Goal: Task Accomplishment & Management: Use online tool/utility

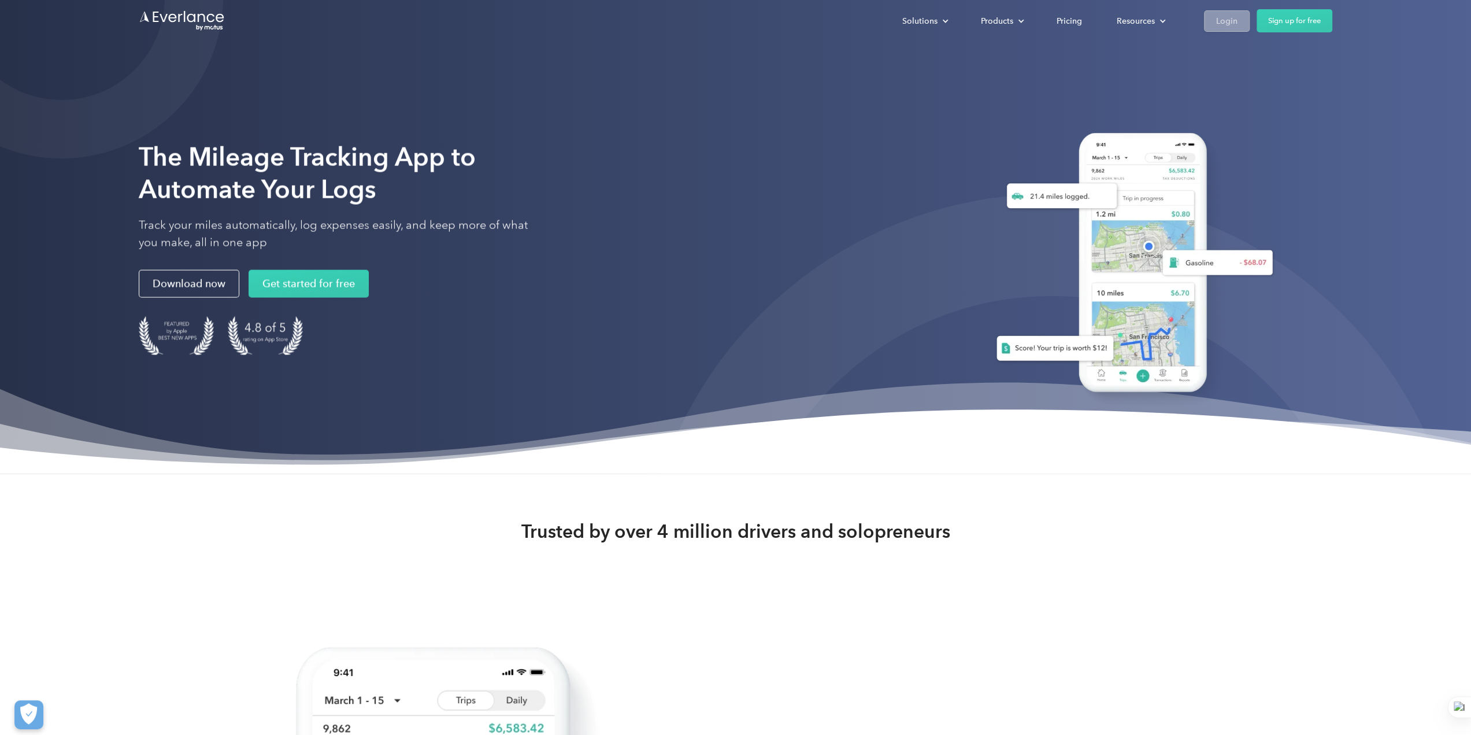
click at [1233, 19] on div "Login" at bounding box center [1226, 21] width 21 height 14
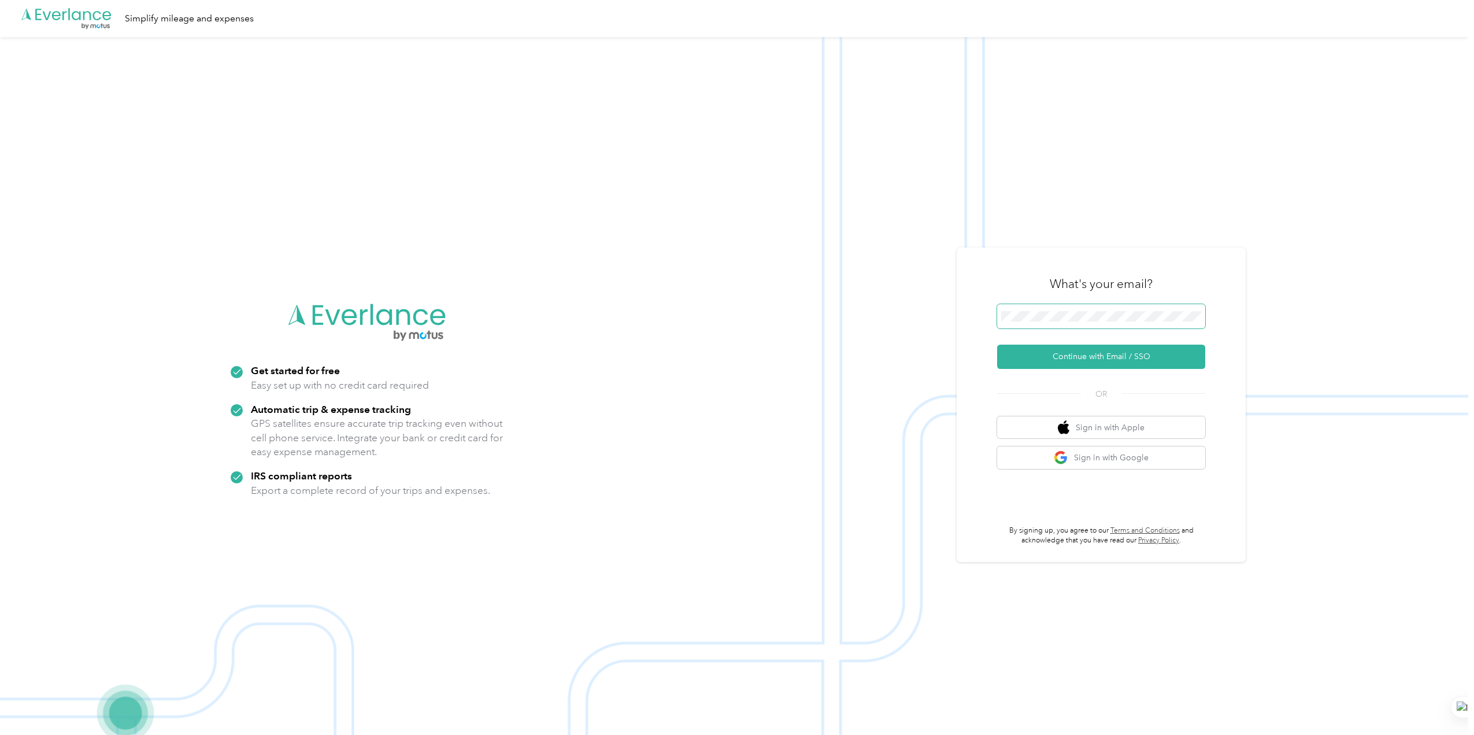
click at [1046, 321] on span at bounding box center [1101, 316] width 208 height 24
click at [1088, 353] on button "Continue with Email / SSO" at bounding box center [1101, 357] width 208 height 24
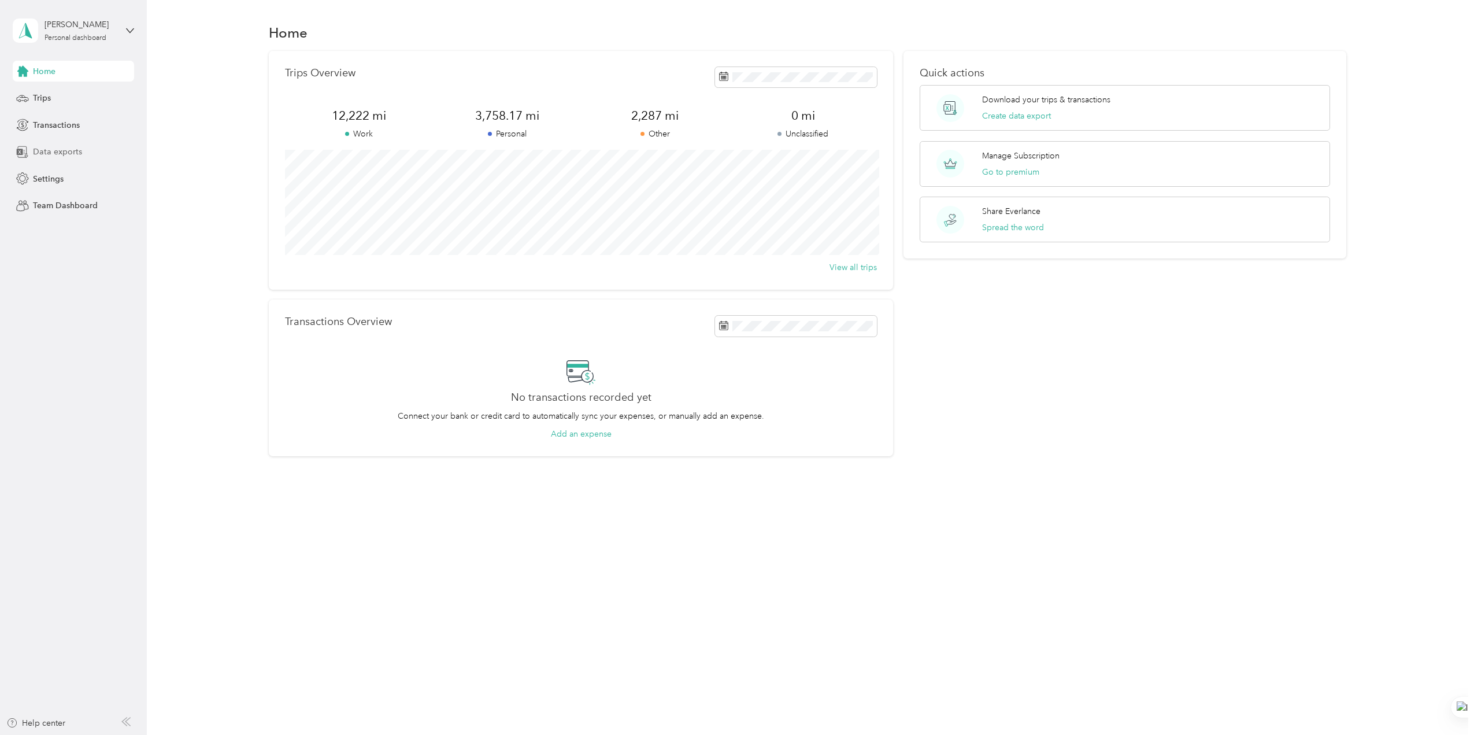
click at [55, 156] on span "Data exports" at bounding box center [57, 152] width 49 height 12
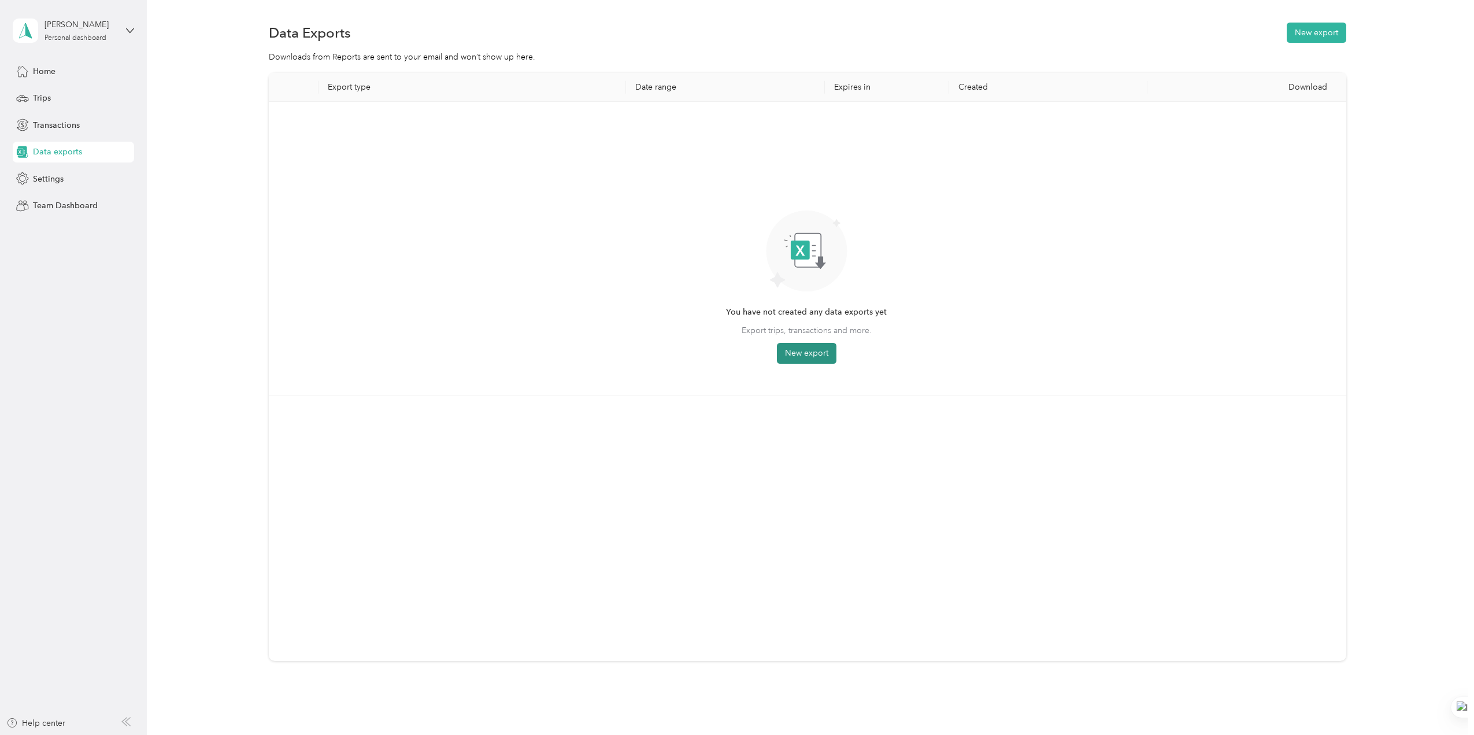
click at [809, 347] on button "New export" at bounding box center [807, 353] width 60 height 21
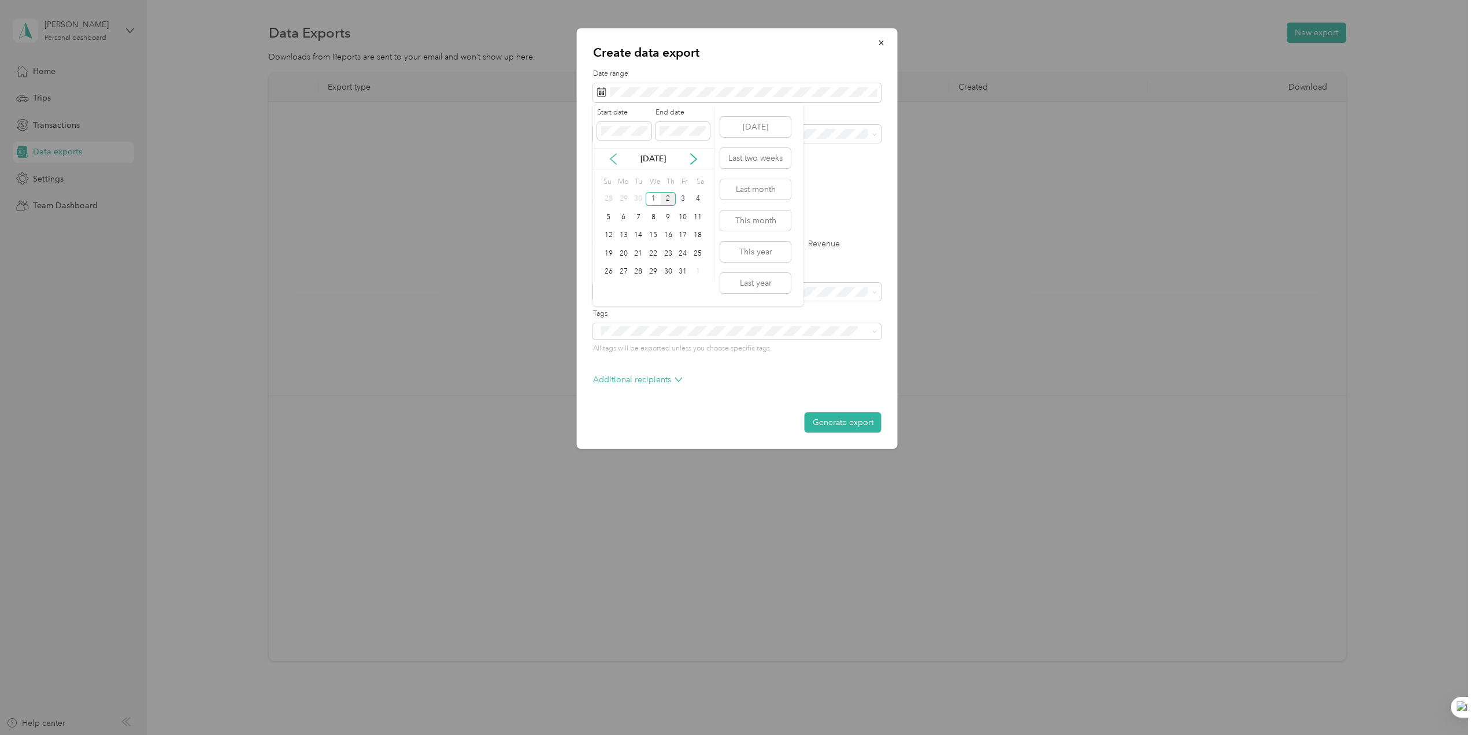
click at [616, 156] on icon at bounding box center [614, 159] width 12 height 12
click at [623, 198] on div "1" at bounding box center [623, 199] width 15 height 14
click at [639, 268] on div "30" at bounding box center [638, 272] width 15 height 14
drag, startPoint x: 842, startPoint y: 426, endPoint x: 906, endPoint y: 418, distance: 64.7
click at [842, 426] on button "Generate export" at bounding box center [843, 422] width 77 height 20
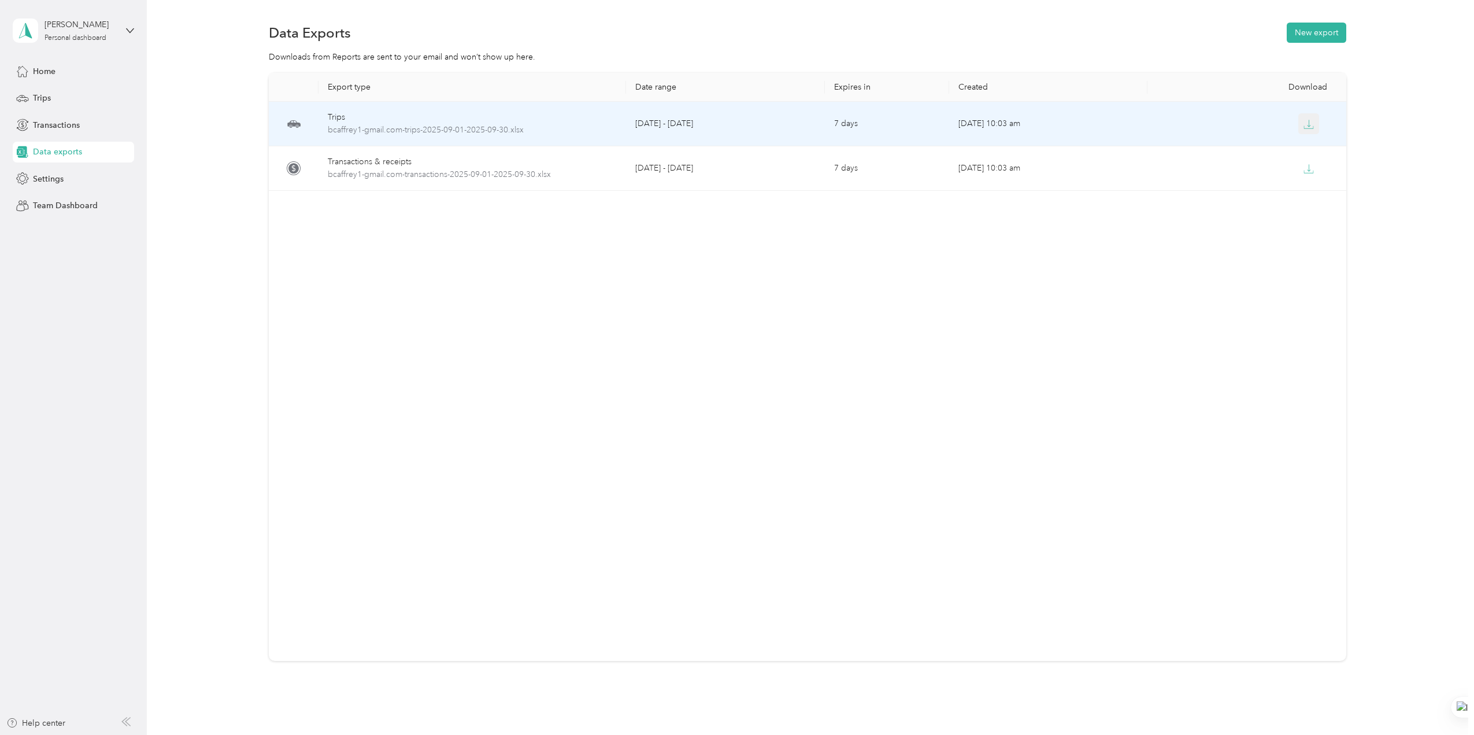
click at [1313, 120] on button "button" at bounding box center [1309, 123] width 21 height 21
